Goal: Task Accomplishment & Management: Complete application form

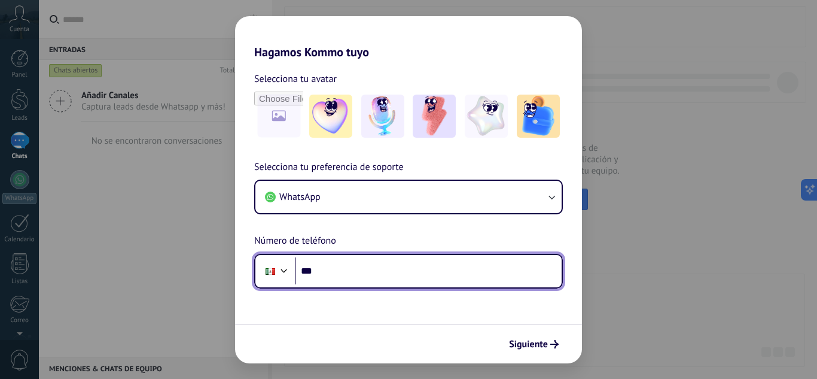
click at [417, 271] on input "***" at bounding box center [428, 271] width 267 height 28
type input "**********"
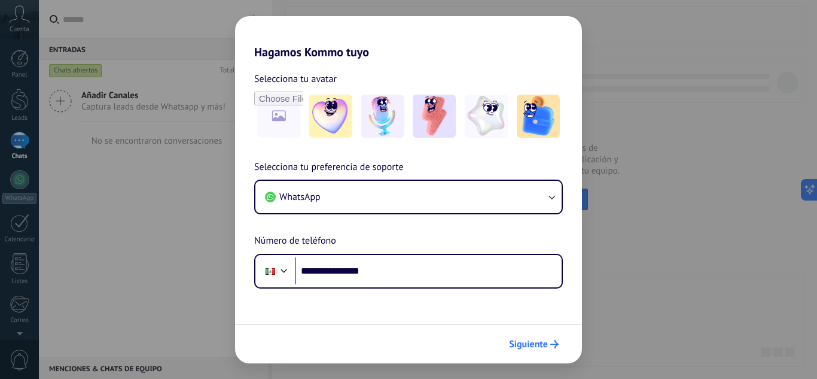
click at [537, 343] on span "Siguiente" at bounding box center [528, 344] width 39 height 8
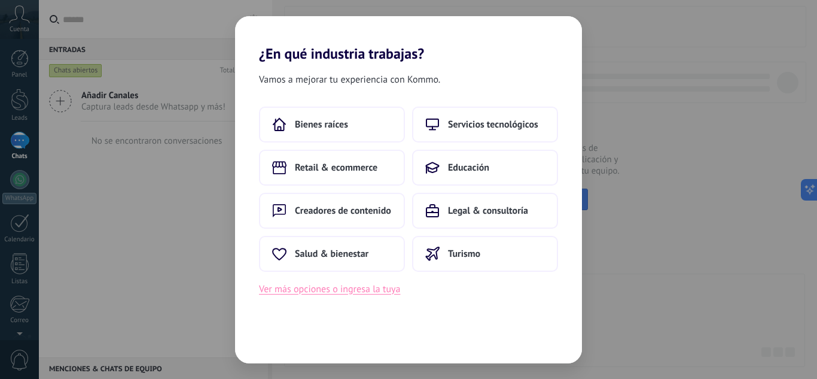
click at [352, 291] on button "Ver más opciones o ingresa la tuya" at bounding box center [329, 289] width 141 height 16
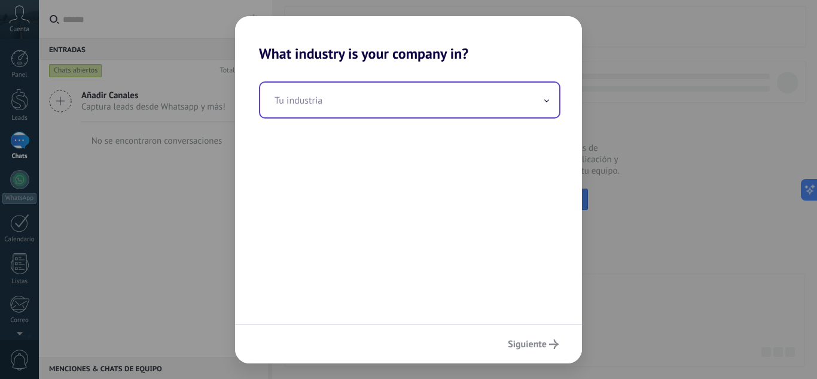
click at [535, 102] on input "text" at bounding box center [409, 100] width 299 height 35
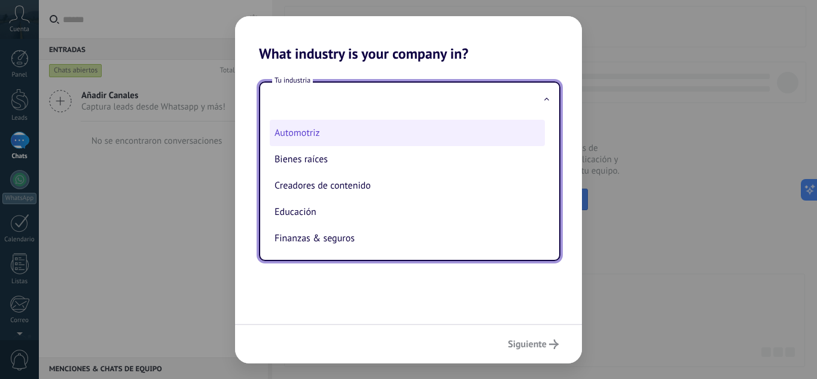
click at [383, 125] on li "Automotriz" at bounding box center [407, 133] width 275 height 26
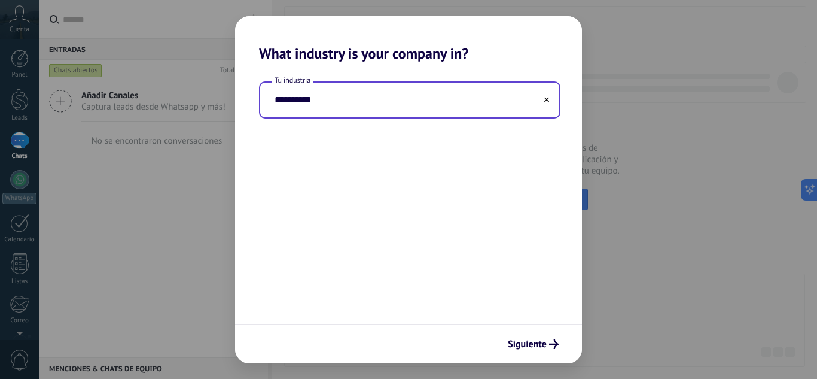
click at [520, 104] on input "**********" at bounding box center [409, 100] width 299 height 35
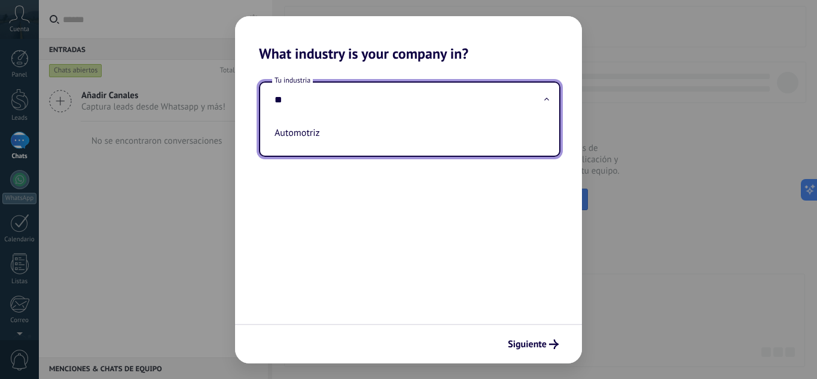
type input "*"
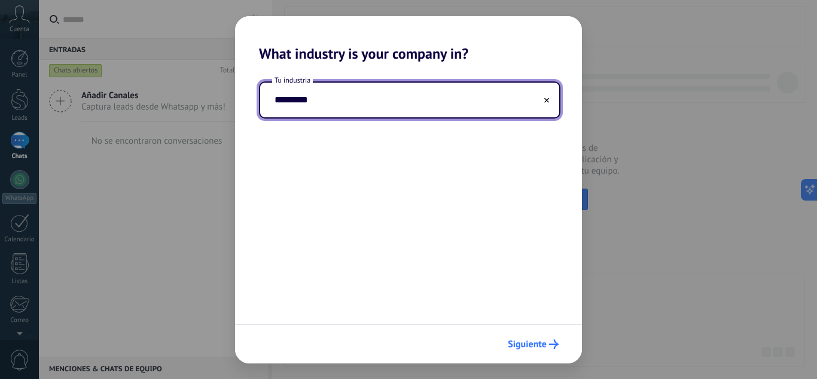
type input "*********"
click at [536, 348] on span "Siguiente" at bounding box center [527, 344] width 39 height 8
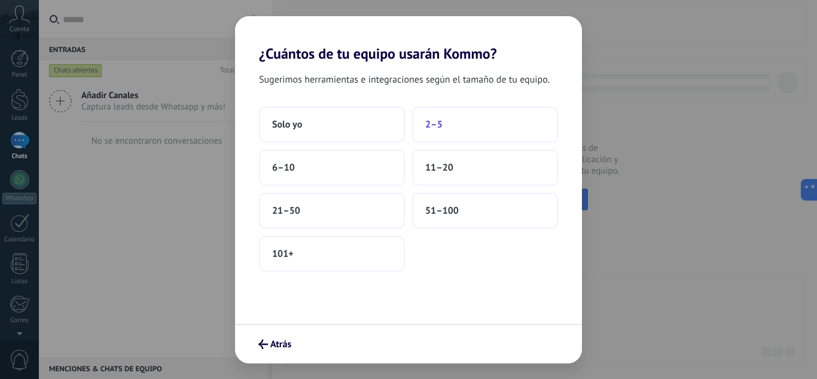
click at [434, 119] on span "2–5" at bounding box center [433, 124] width 17 height 12
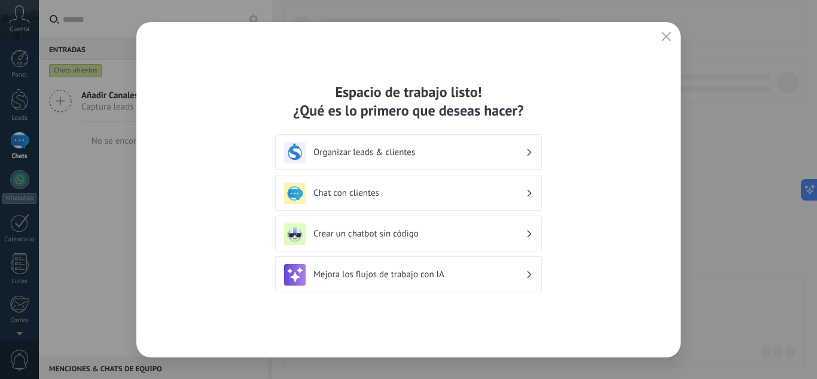
click at [502, 157] on h3 "Organizar leads & clientes" at bounding box center [419, 152] width 212 height 11
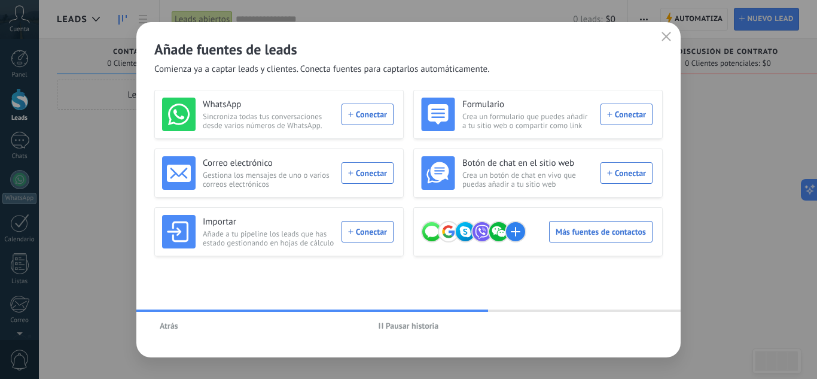
click at [669, 38] on icon "button" at bounding box center [667, 37] width 10 height 10
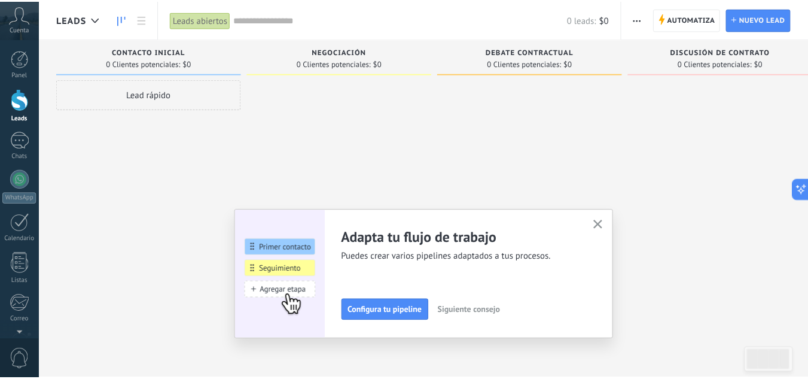
scroll to position [119, 0]
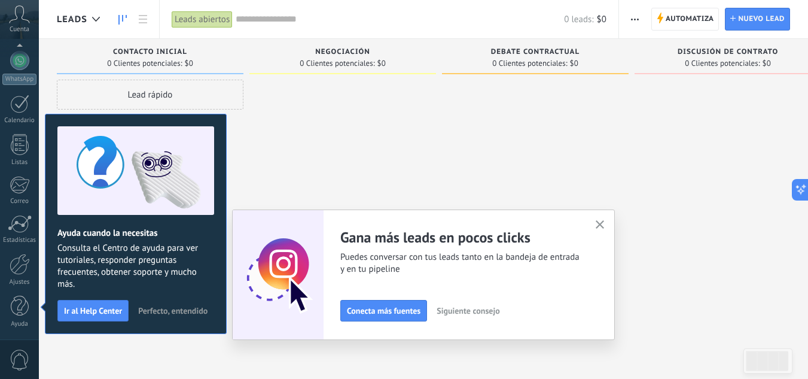
click at [608, 221] on button "button" at bounding box center [600, 225] width 15 height 16
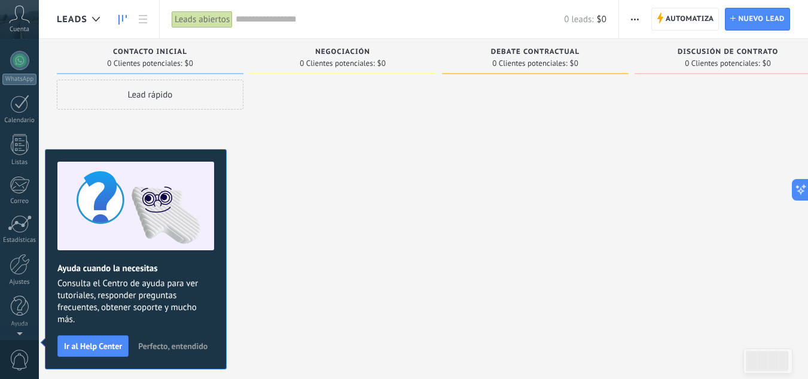
scroll to position [0, 0]
click at [16, 144] on div at bounding box center [19, 140] width 19 height 17
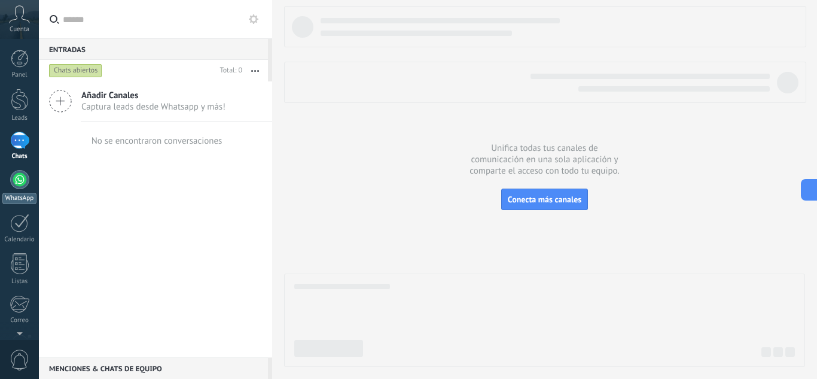
click at [24, 181] on div at bounding box center [19, 179] width 19 height 19
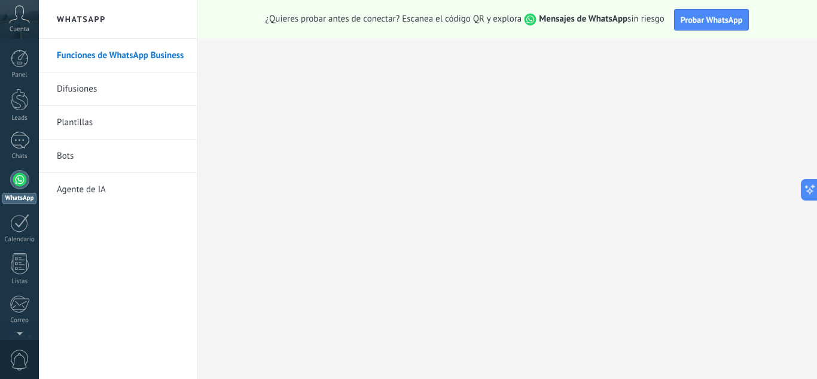
click at [20, 23] on div "Cuenta" at bounding box center [19, 19] width 39 height 39
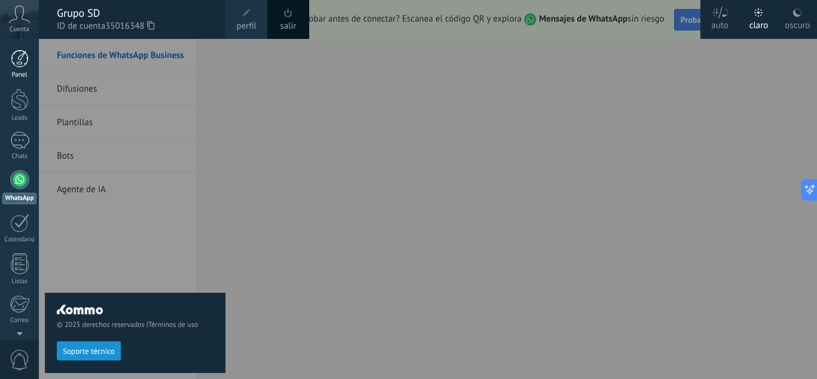
click at [22, 57] on div at bounding box center [20, 59] width 18 height 18
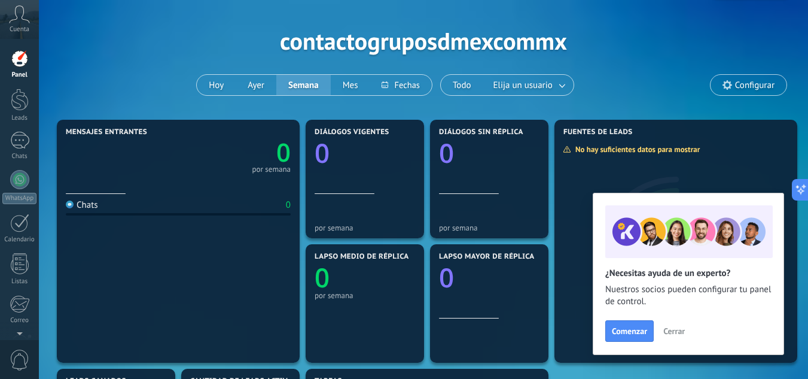
scroll to position [36, 0]
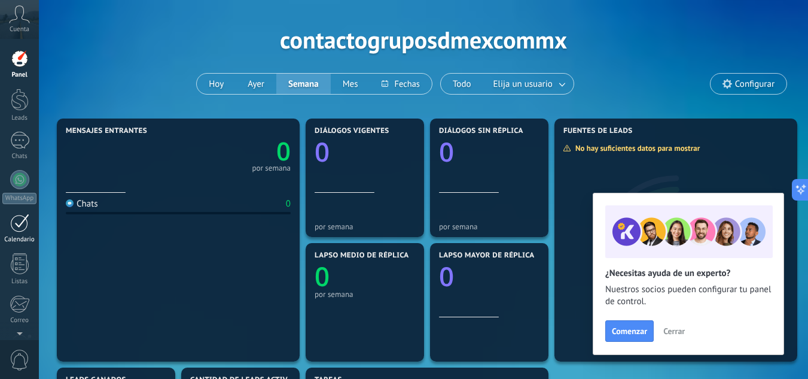
click at [32, 233] on link "Calendario" at bounding box center [19, 229] width 39 height 30
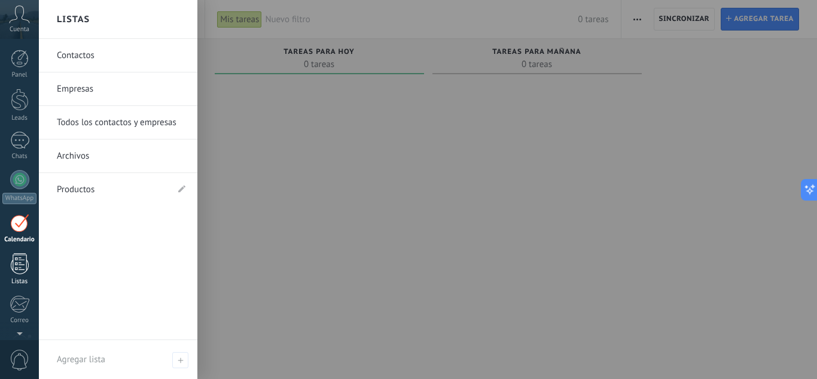
click at [23, 257] on div at bounding box center [20, 263] width 18 height 21
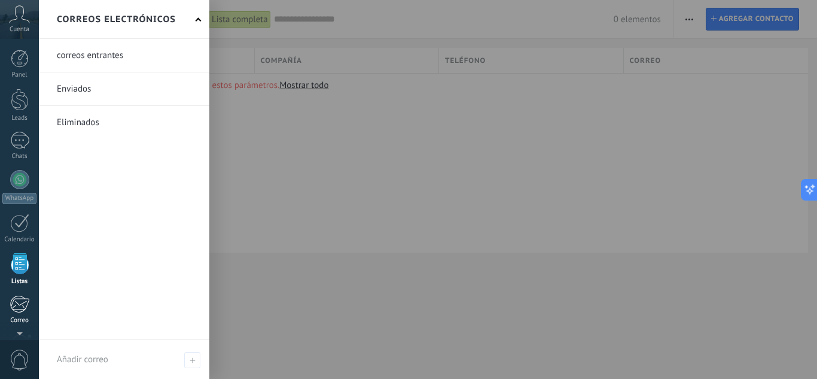
click at [18, 306] on div at bounding box center [20, 304] width 20 height 18
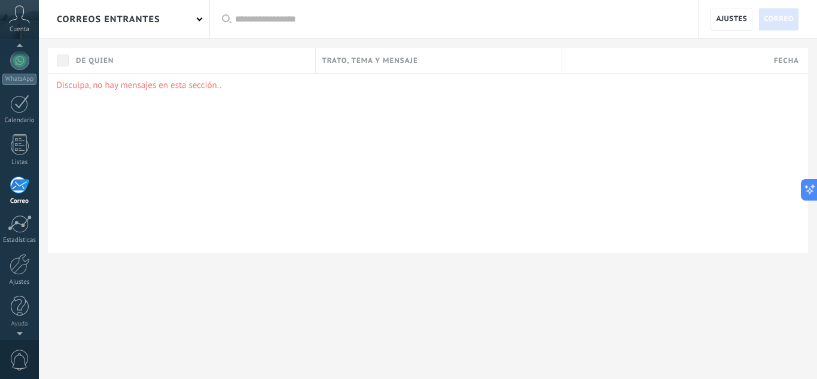
scroll to position [116, 0]
click at [28, 21] on icon at bounding box center [19, 14] width 21 height 18
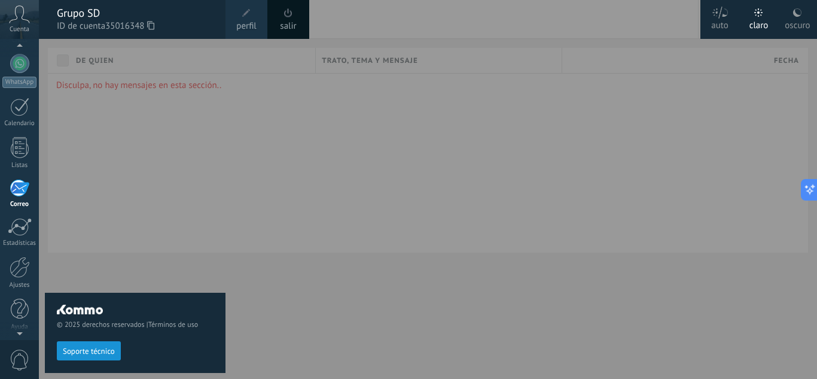
scroll to position [114, 0]
click at [17, 8] on icon at bounding box center [19, 14] width 21 height 18
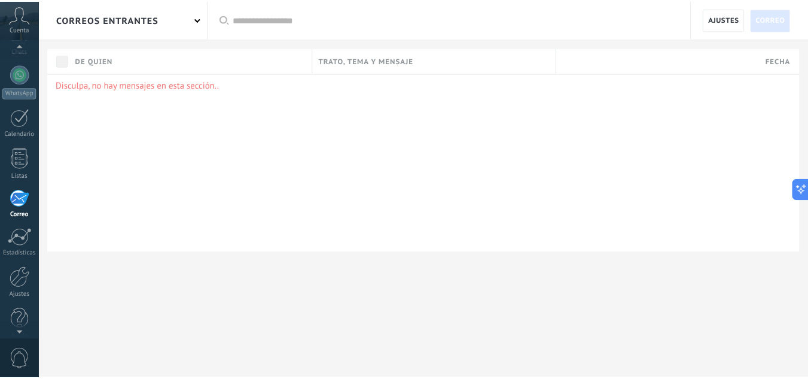
scroll to position [116, 0]
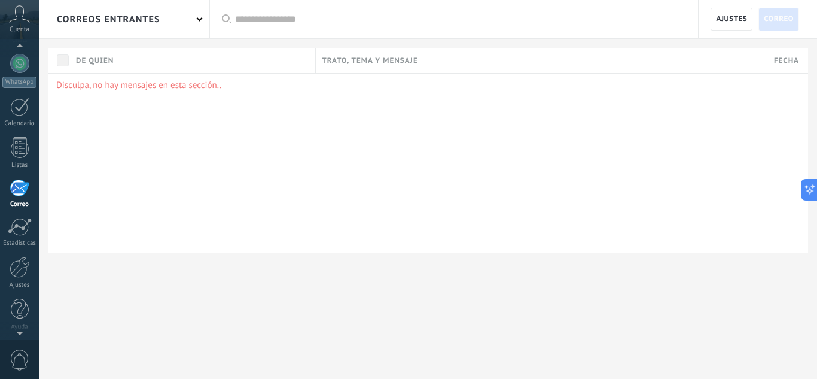
click at [21, 20] on icon at bounding box center [19, 14] width 21 height 18
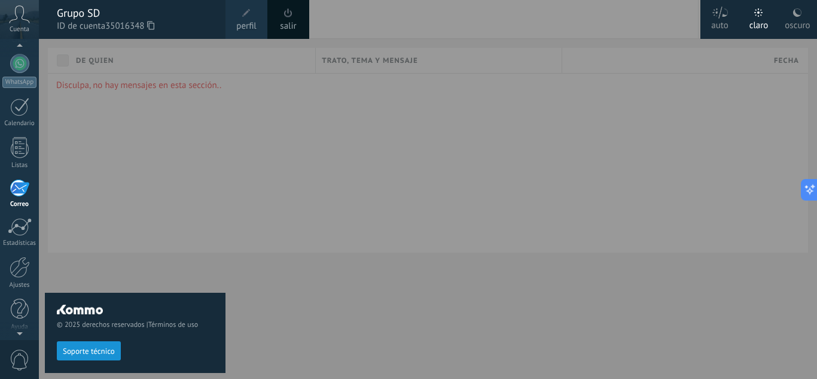
click at [21, 20] on icon at bounding box center [19, 14] width 21 height 18
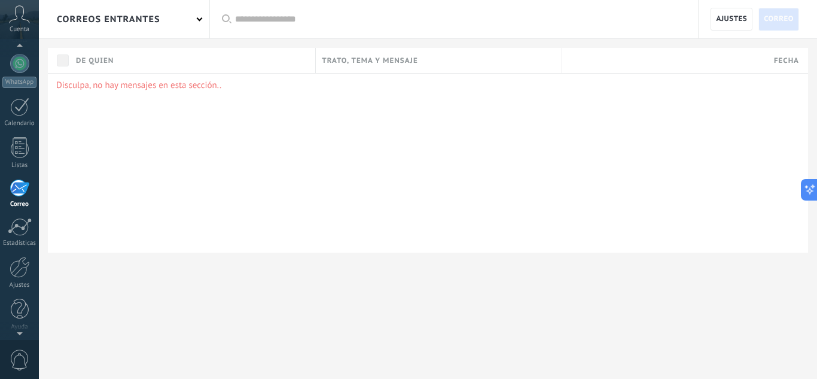
click at [21, 20] on icon at bounding box center [19, 14] width 21 height 18
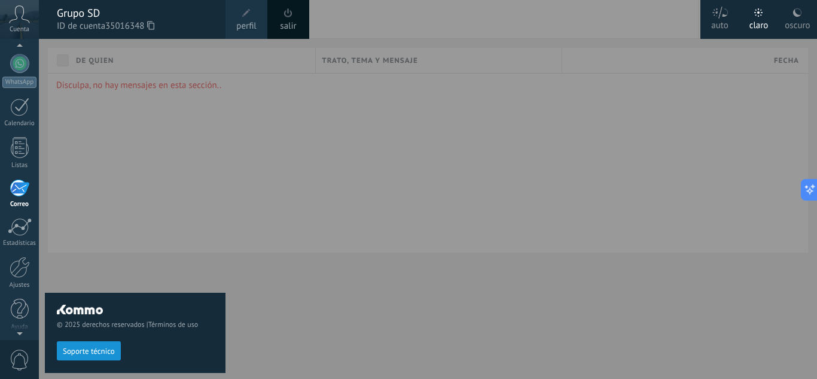
click at [21, 20] on icon at bounding box center [19, 14] width 21 height 18
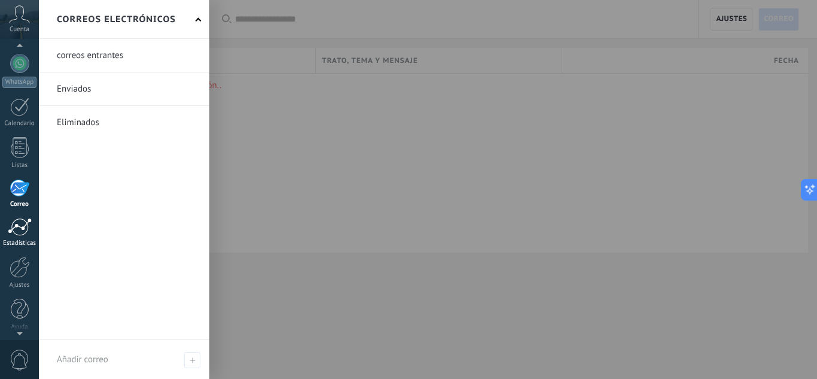
click at [22, 238] on link "Estadísticas" at bounding box center [19, 232] width 39 height 29
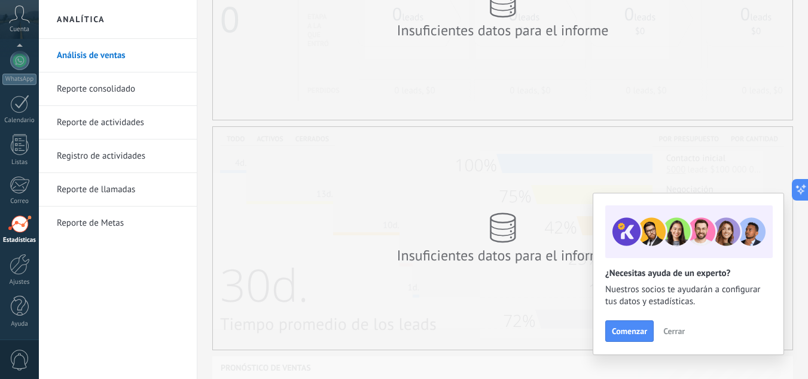
scroll to position [142, 0]
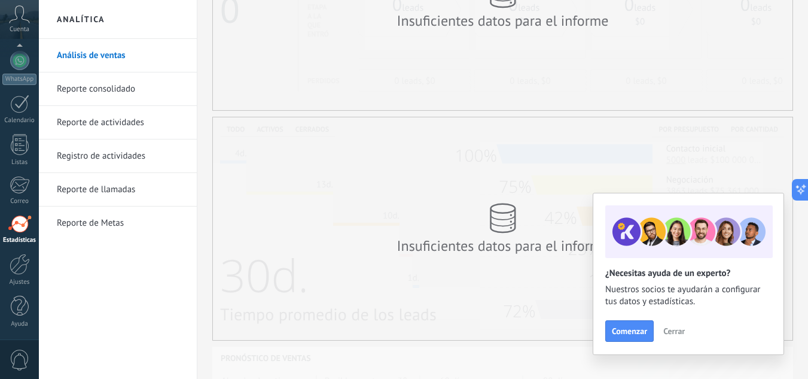
click at [108, 199] on link "Reporte de llamadas" at bounding box center [121, 189] width 128 height 33
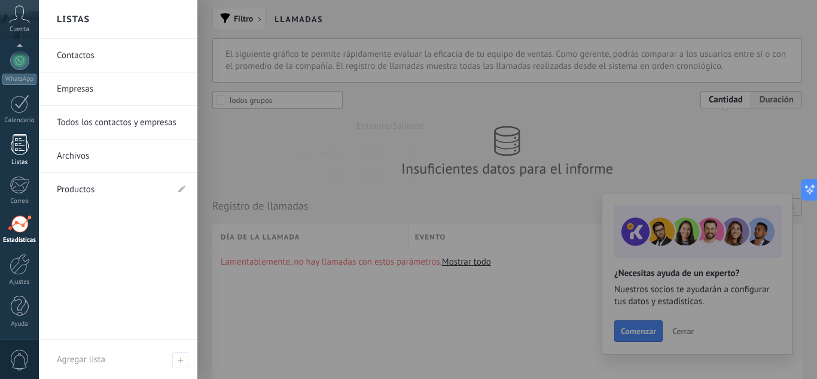
click at [17, 150] on div at bounding box center [20, 144] width 18 height 21
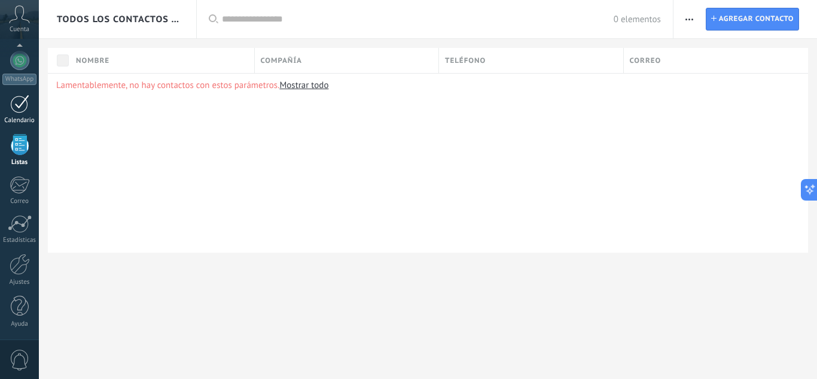
click at [23, 108] on div at bounding box center [19, 104] width 19 height 19
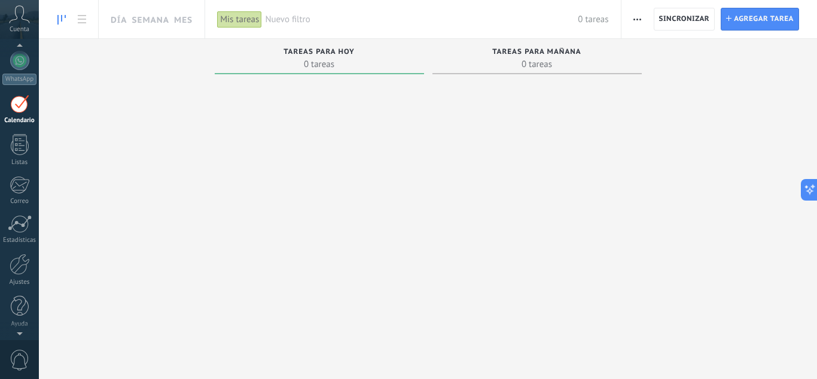
scroll to position [35, 0]
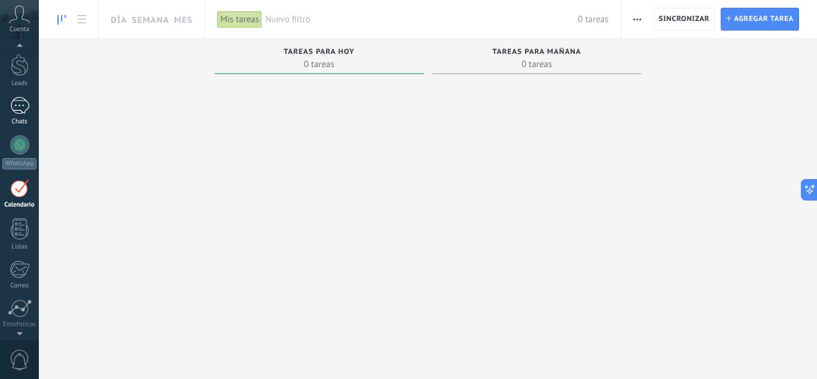
click at [18, 116] on link "Chats" at bounding box center [19, 111] width 39 height 29
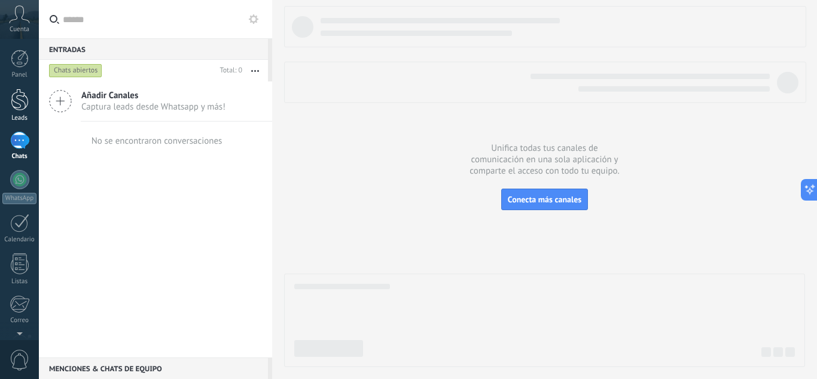
click at [15, 109] on div at bounding box center [20, 100] width 18 height 22
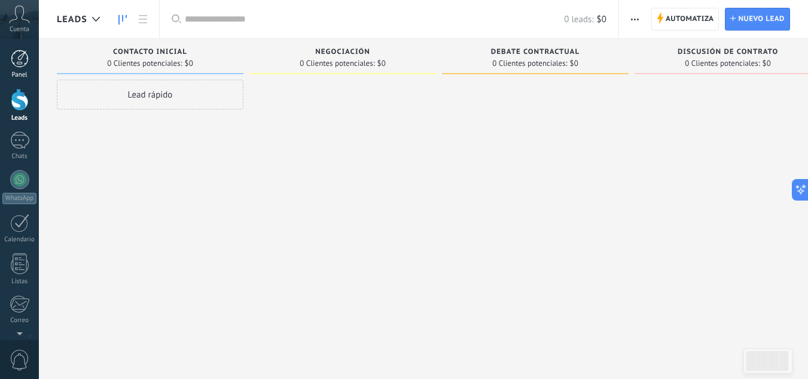
click at [19, 68] on link "Panel" at bounding box center [19, 64] width 39 height 29
